Goal: Task Accomplishment & Management: Manage account settings

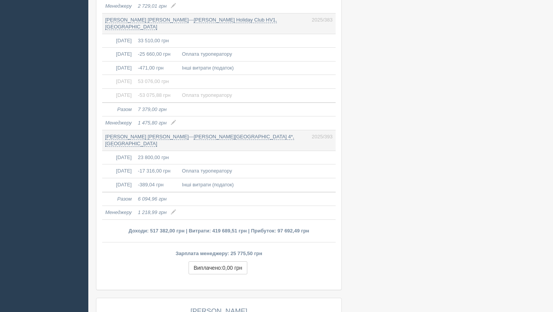
scroll to position [4966, 0]
click at [234, 18] on link "Ulusoy Kemer Holiday Club HV1, Туреччина" at bounding box center [191, 24] width 172 height 13
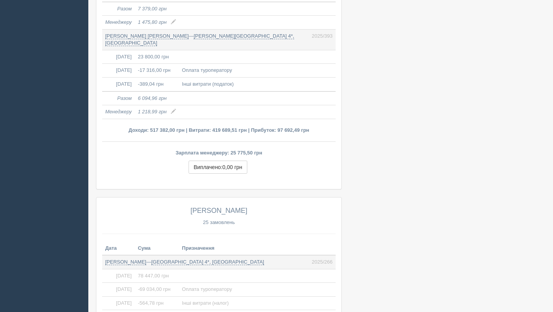
scroll to position [5071, 0]
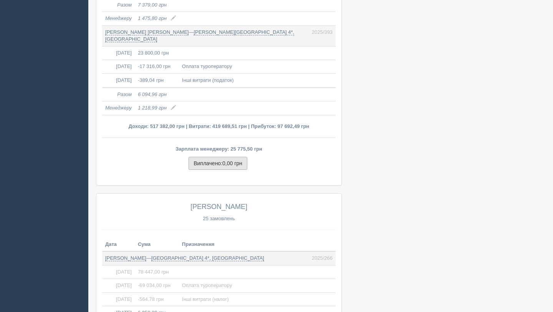
click at [223, 160] on span "0,00 грн" at bounding box center [232, 163] width 20 height 6
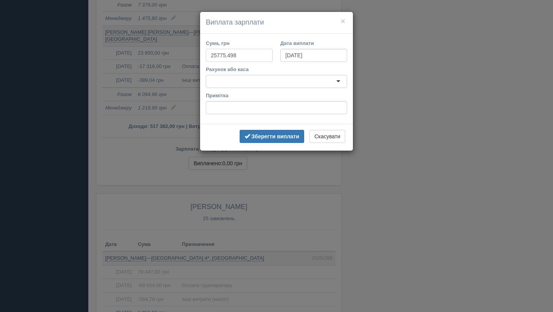
click at [252, 54] on input "25775.498" at bounding box center [239, 55] width 67 height 13
type input "25775"
click at [301, 79] on div at bounding box center [276, 81] width 141 height 13
click at [319, 53] on input "01.09.2025" at bounding box center [313, 55] width 67 height 13
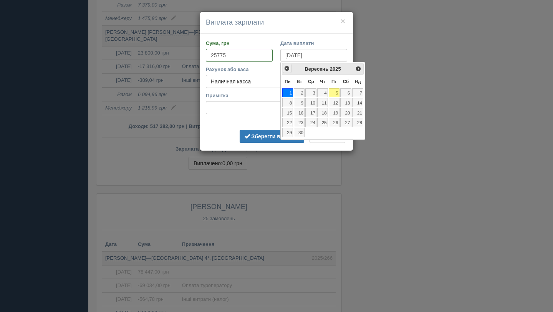
click at [289, 66] on span "<Попер" at bounding box center [287, 68] width 6 height 6
click at [287, 67] on span "<Попер" at bounding box center [287, 68] width 6 height 6
click at [312, 130] on link "30" at bounding box center [310, 132] width 11 height 9
type input "30.07.2025"
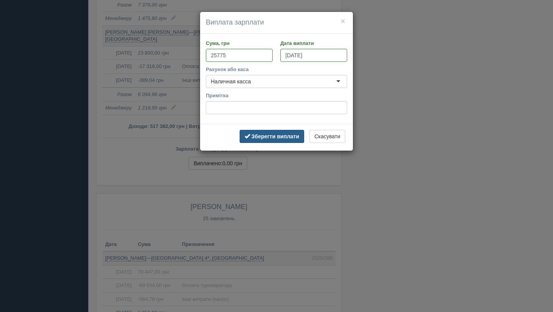
click at [263, 136] on b "Зберегти виплати" at bounding box center [275, 136] width 48 height 6
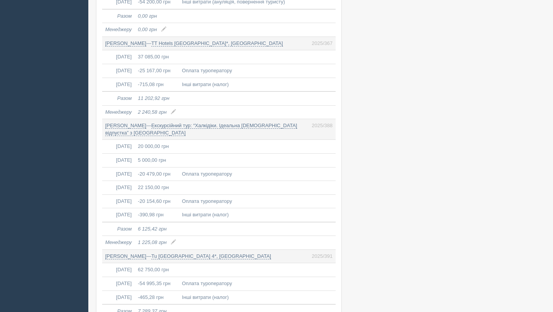
scroll to position [6862, 0]
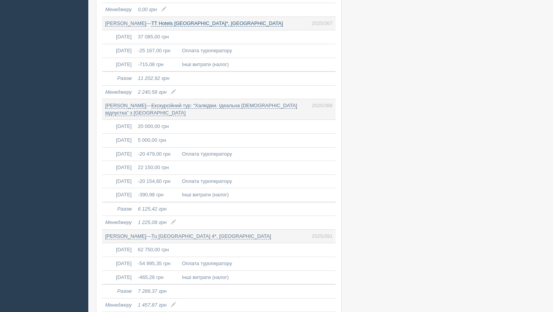
click at [221, 20] on link "TT Hotels [GEOGRAPHIC_DATA]*, [GEOGRAPHIC_DATA]" at bounding box center [217, 23] width 132 height 6
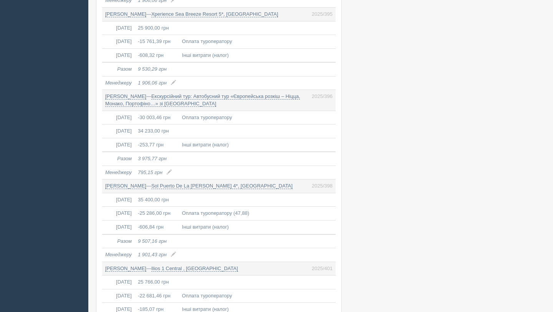
scroll to position [7464, 0]
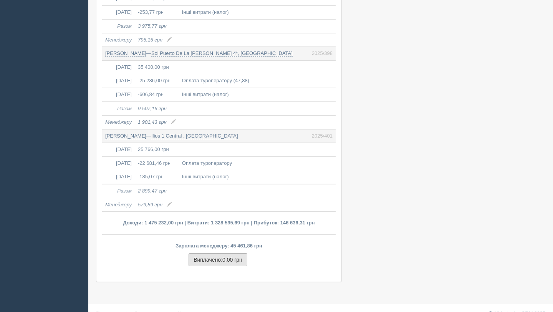
click at [217, 253] on button "Виплачено: 0,00 грн" at bounding box center [217, 259] width 59 height 13
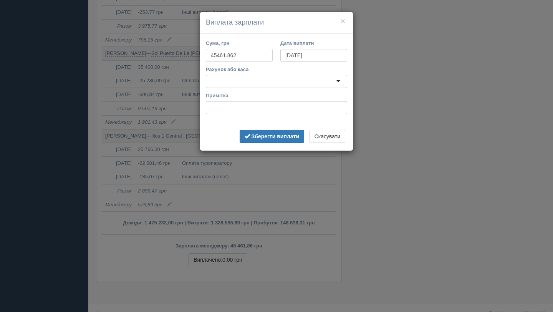
click at [271, 56] on input "45461.862" at bounding box center [239, 55] width 67 height 13
type input "45462"
click at [334, 50] on input "01.09.2025" at bounding box center [313, 55] width 67 height 13
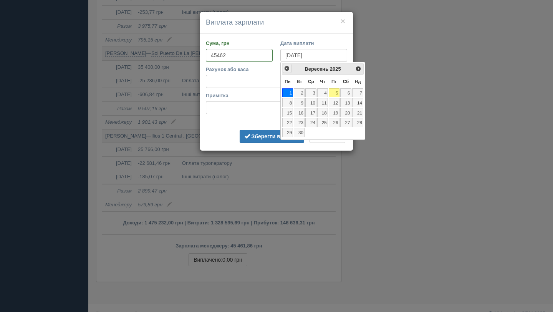
click at [285, 68] on span "<Попер" at bounding box center [287, 68] width 6 height 6
click at [357, 133] on link "31" at bounding box center [358, 132] width 12 height 9
type input "31.08.2025"
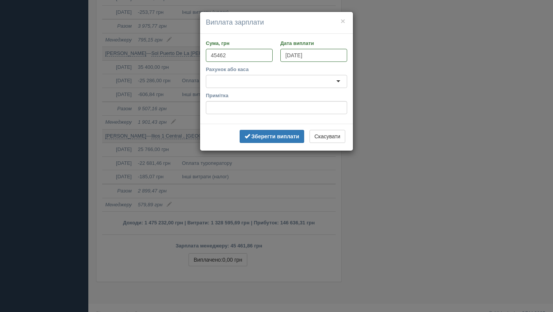
click at [249, 78] on div at bounding box center [276, 81] width 141 height 13
click at [257, 81] on div "Банковский счёт" at bounding box center [276, 81] width 141 height 13
click at [284, 137] on b "Зберегти виплати" at bounding box center [275, 136] width 48 height 6
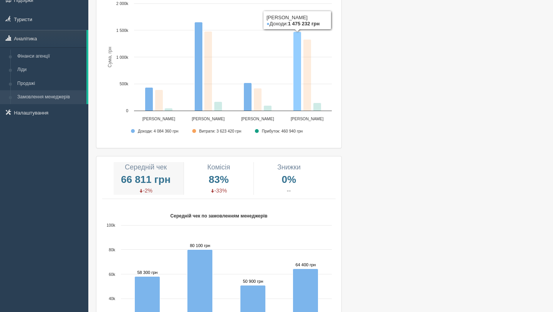
scroll to position [74, 0]
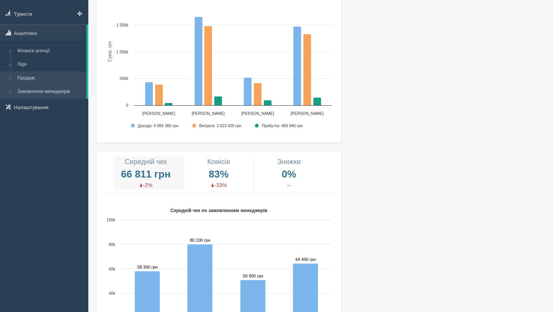
click at [50, 77] on link "Продажі" at bounding box center [50, 78] width 73 height 14
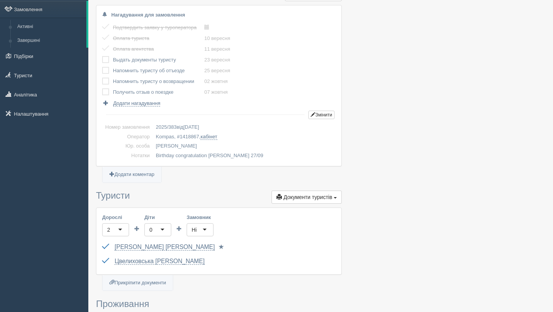
scroll to position [58, 0]
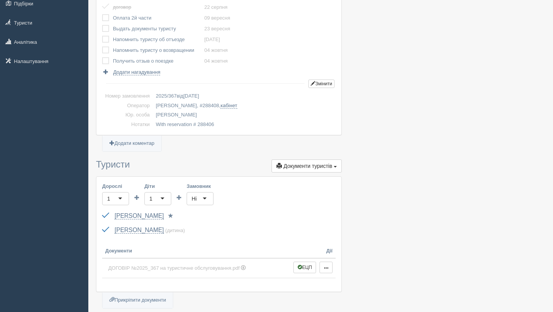
scroll to position [116, 0]
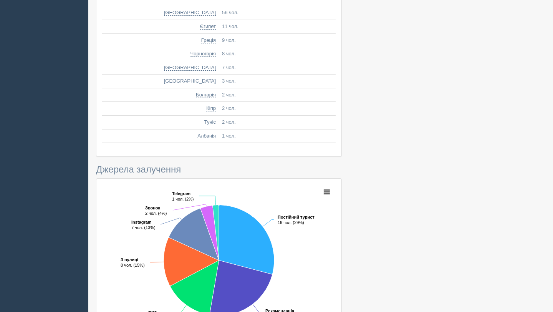
scroll to position [530, 0]
